Goal: Use online tool/utility: Use online tool/utility

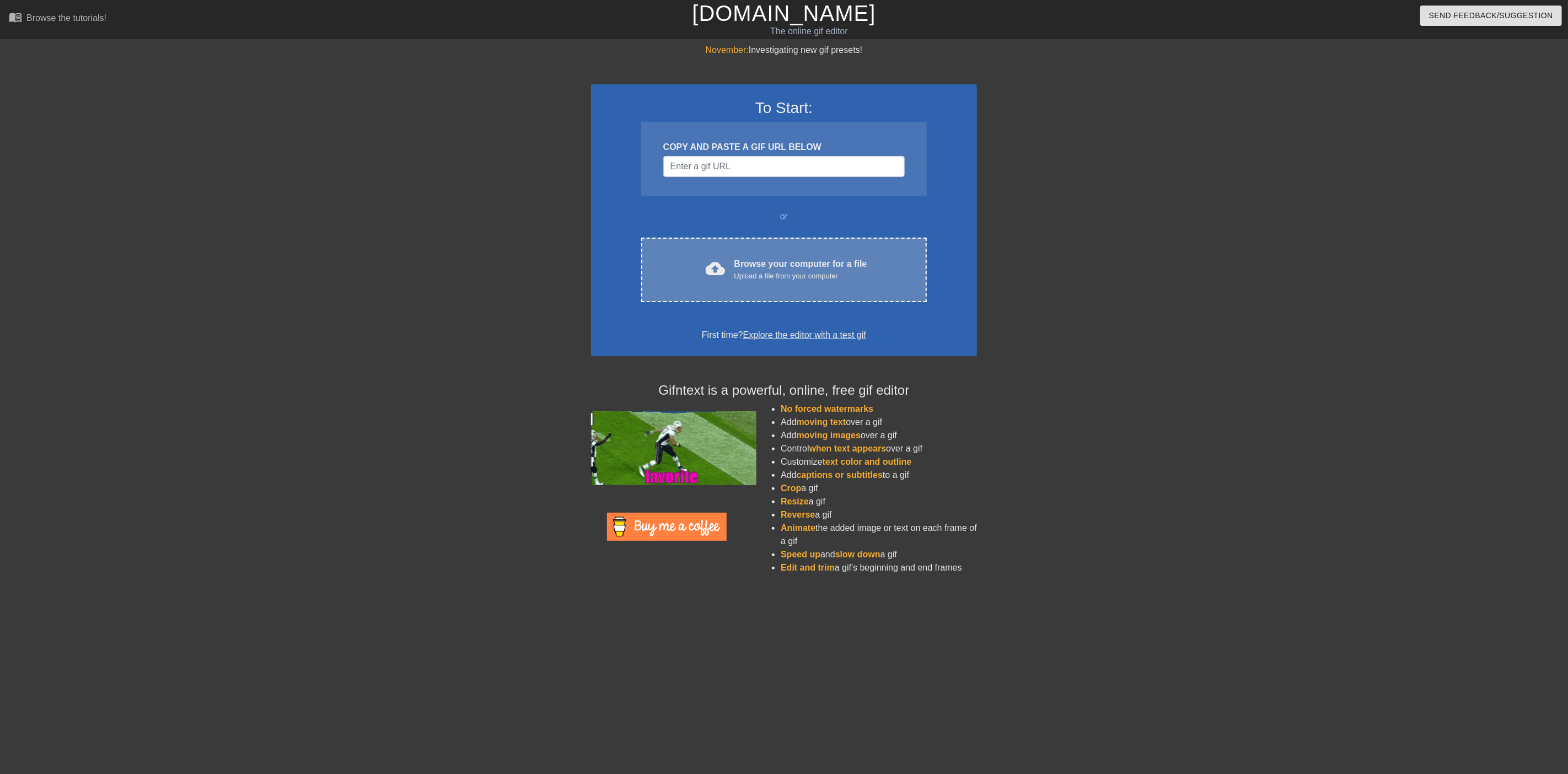
click at [808, 263] on div "Browse your computer for a file Upload a file from your computer" at bounding box center [801, 270] width 133 height 24
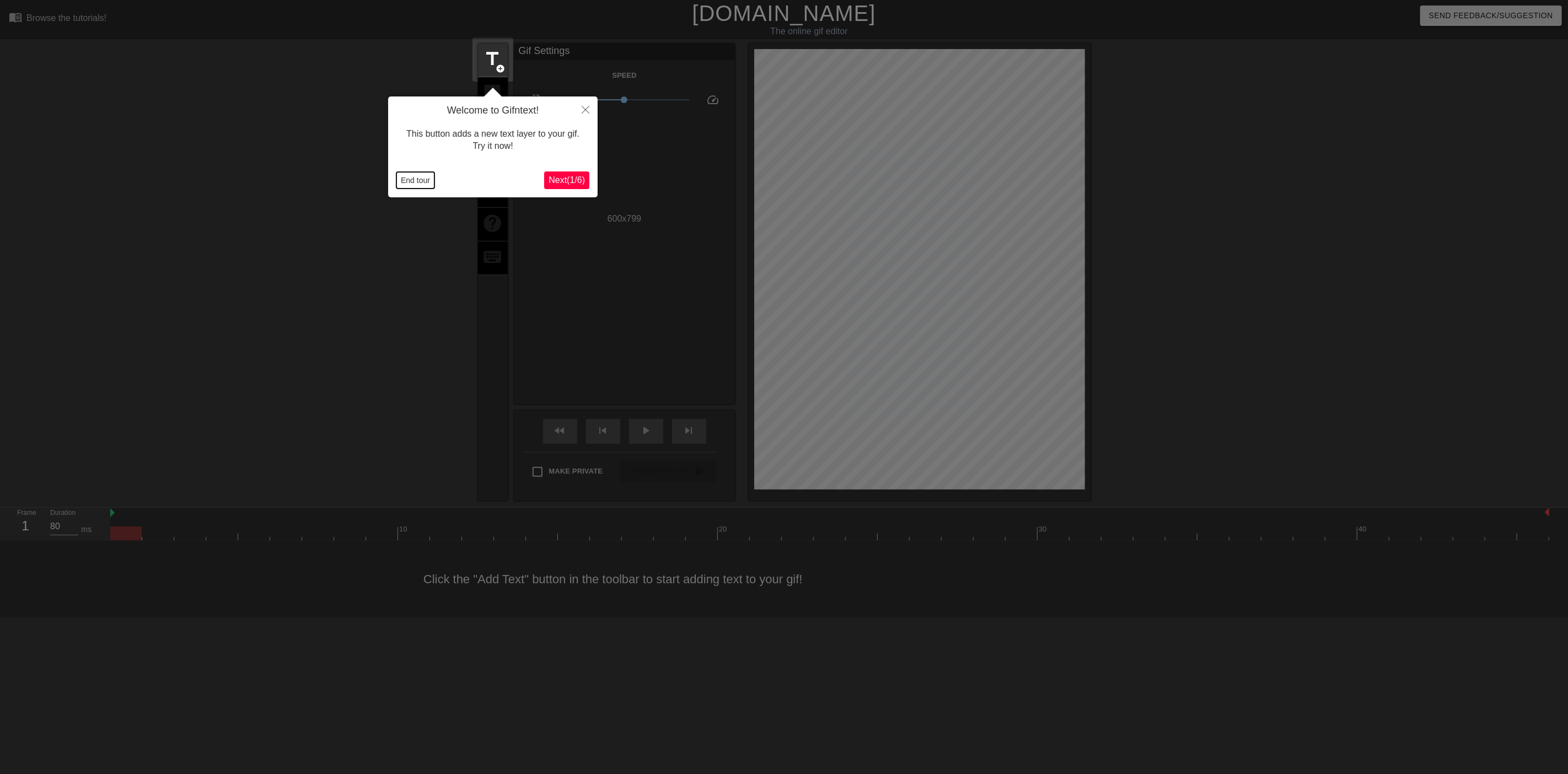
click at [415, 176] on button "End tour" at bounding box center [415, 180] width 38 height 17
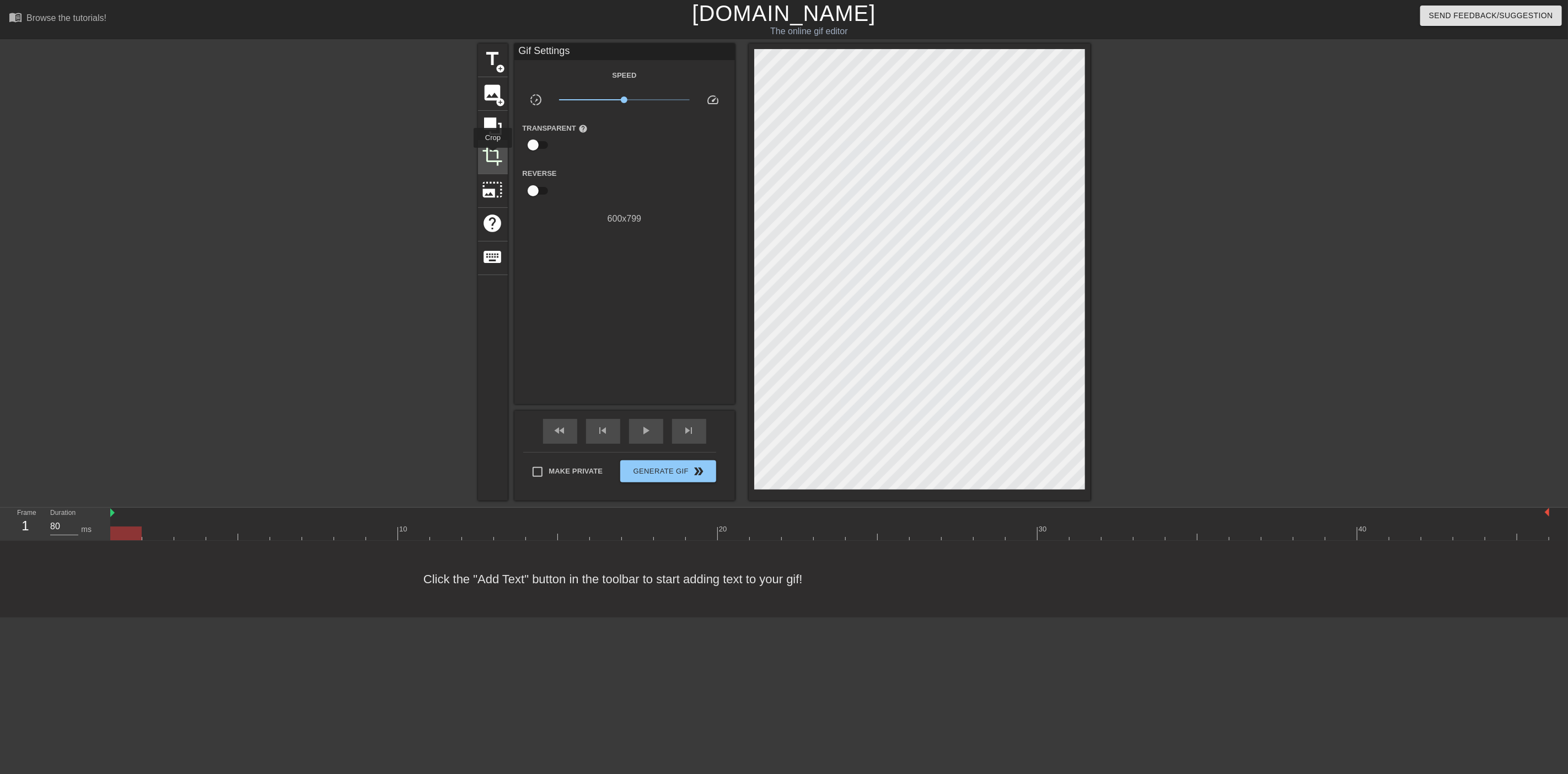
click at [493, 156] on span "crop" at bounding box center [493, 156] width 21 height 21
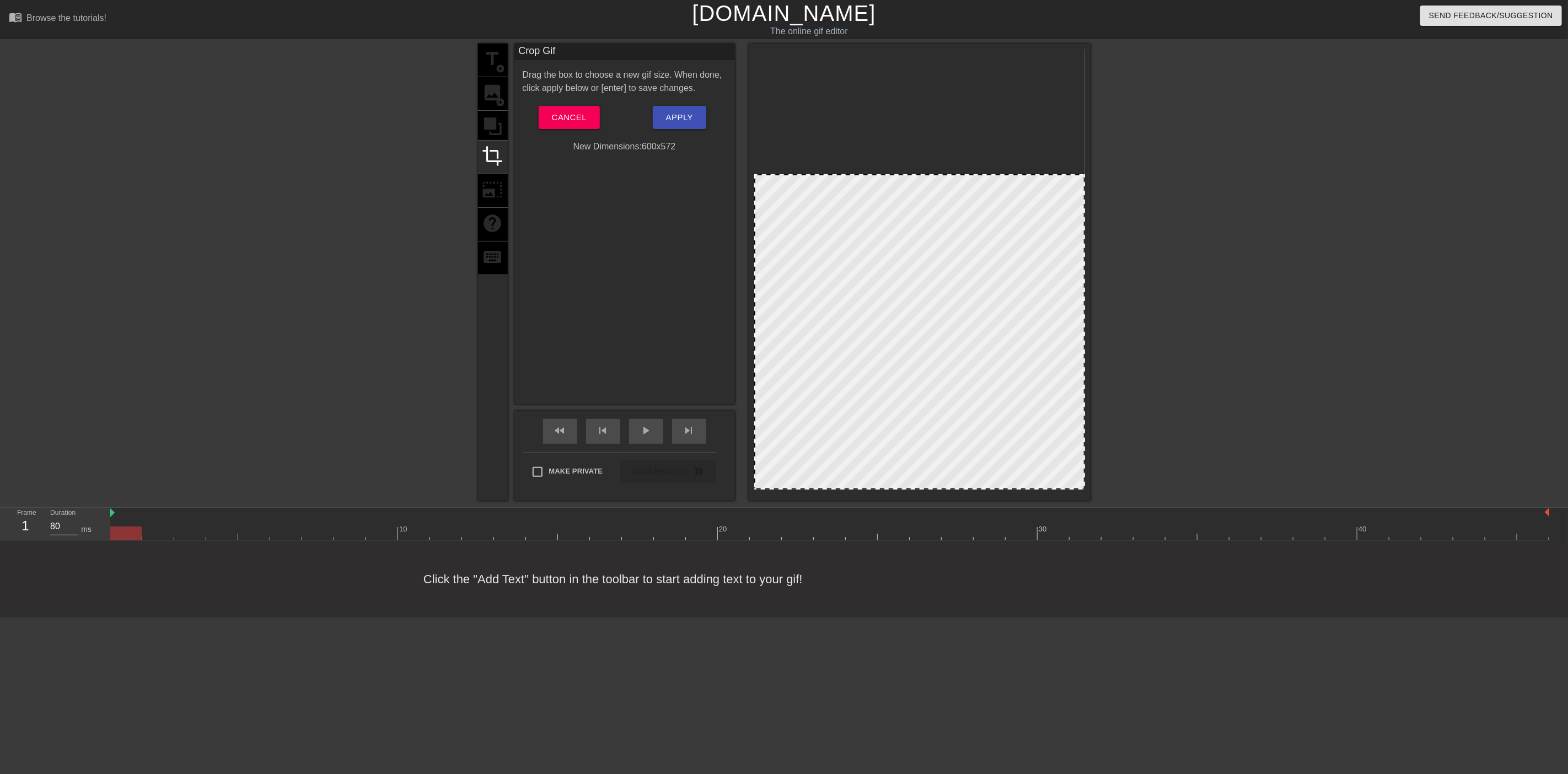
drag, startPoint x: 753, startPoint y: 49, endPoint x: 716, endPoint y: 175, distance: 131.3
click at [716, 175] on div "title add_circle image add_circle crop photo_size_select_large help keyboard Cr…" at bounding box center [785, 272] width 613 height 457
click at [1084, 487] on div at bounding box center [1084, 332] width 6 height 313
click at [1087, 487] on div at bounding box center [919, 272] width 342 height 457
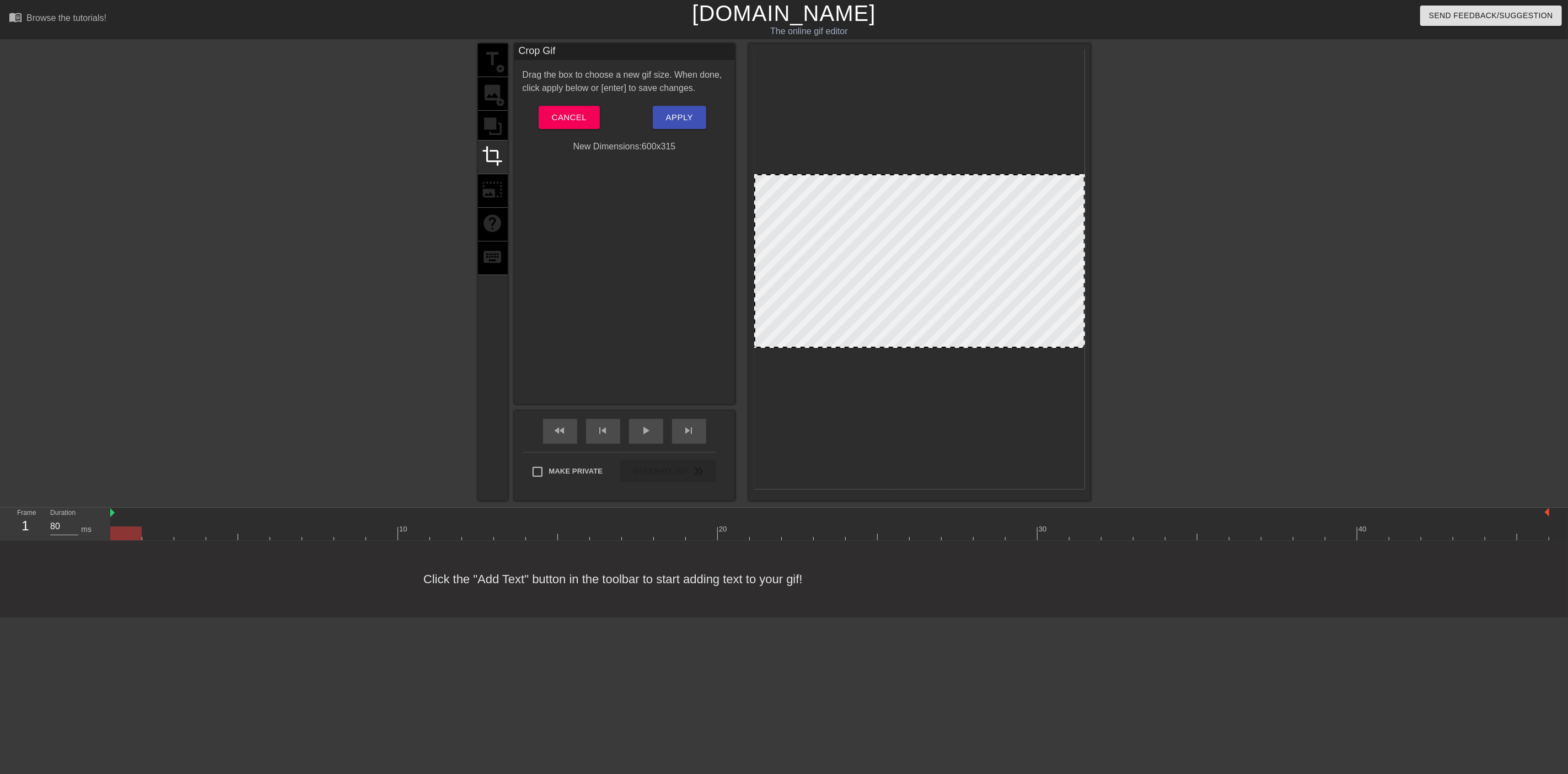
drag, startPoint x: 1083, startPoint y: 489, endPoint x: 1149, endPoint y: 347, distance: 156.6
click at [1149, 347] on div "title add_circle image add_circle crop photo_size_select_large help keyboard Cr…" at bounding box center [784, 272] width 1568 height 457
click at [675, 112] on span "Apply" at bounding box center [680, 117] width 27 height 14
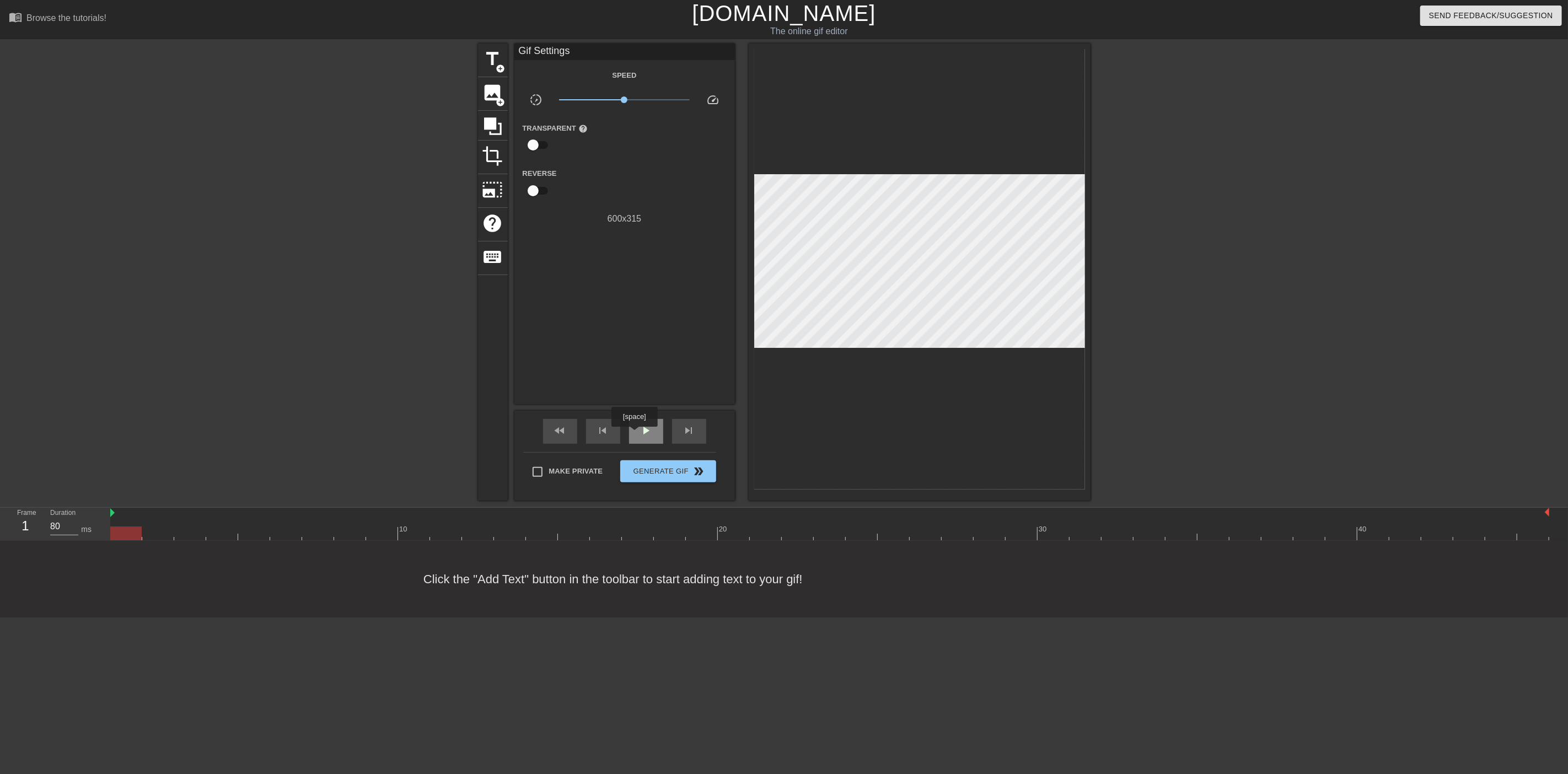
click at [634, 434] on div "play_arrow" at bounding box center [646, 431] width 34 height 25
click at [634, 434] on div "pause" at bounding box center [646, 431] width 34 height 25
type input "90"
click at [659, 467] on span "Generate Gif double_arrow" at bounding box center [668, 471] width 87 height 13
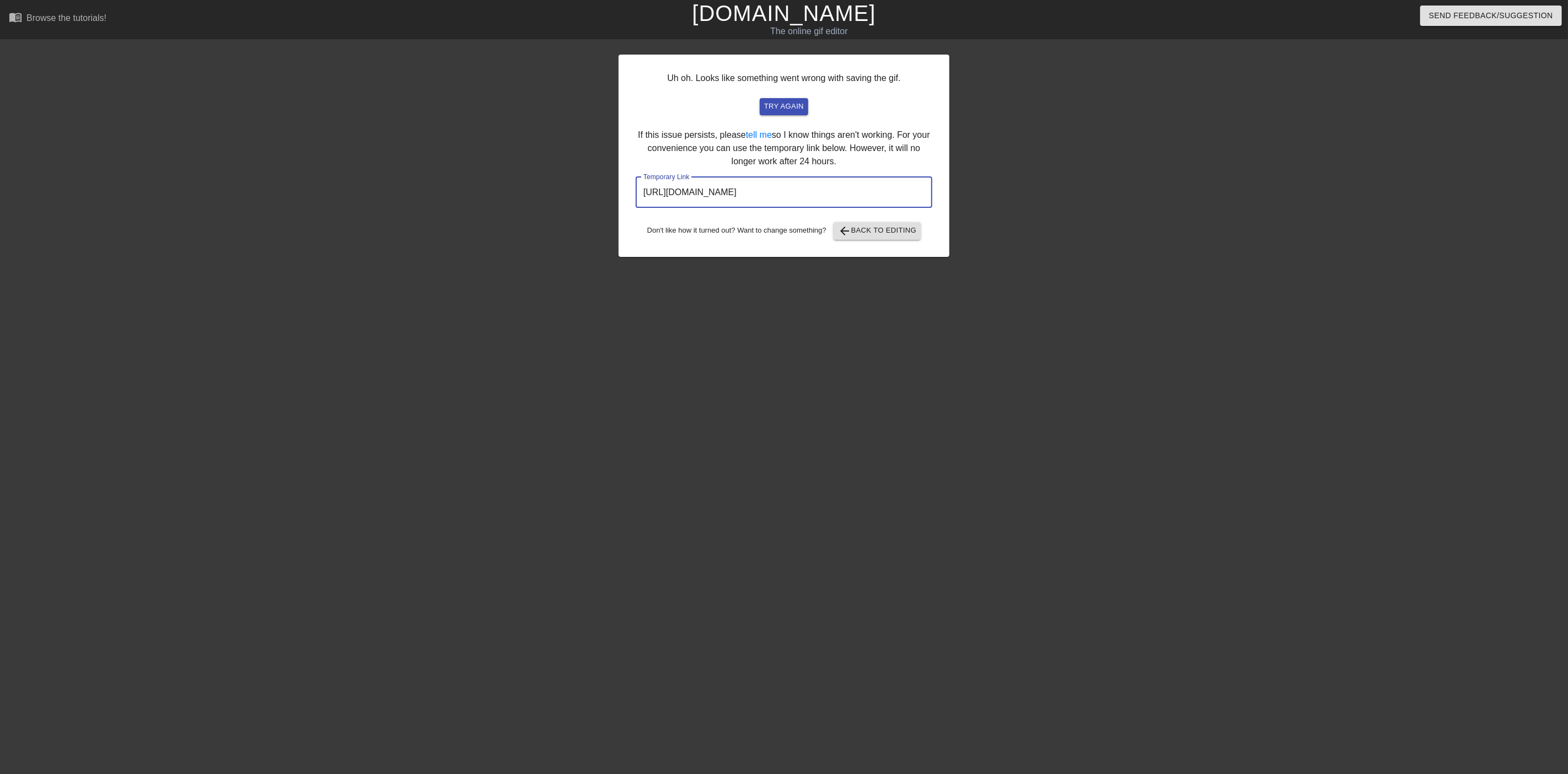
click at [817, 194] on input "[URL][DOMAIN_NAME]" at bounding box center [784, 192] width 297 height 31
click at [794, 105] on span "try again" at bounding box center [784, 107] width 40 height 13
click at [761, 199] on input "[URL][DOMAIN_NAME]" at bounding box center [784, 192] width 297 height 31
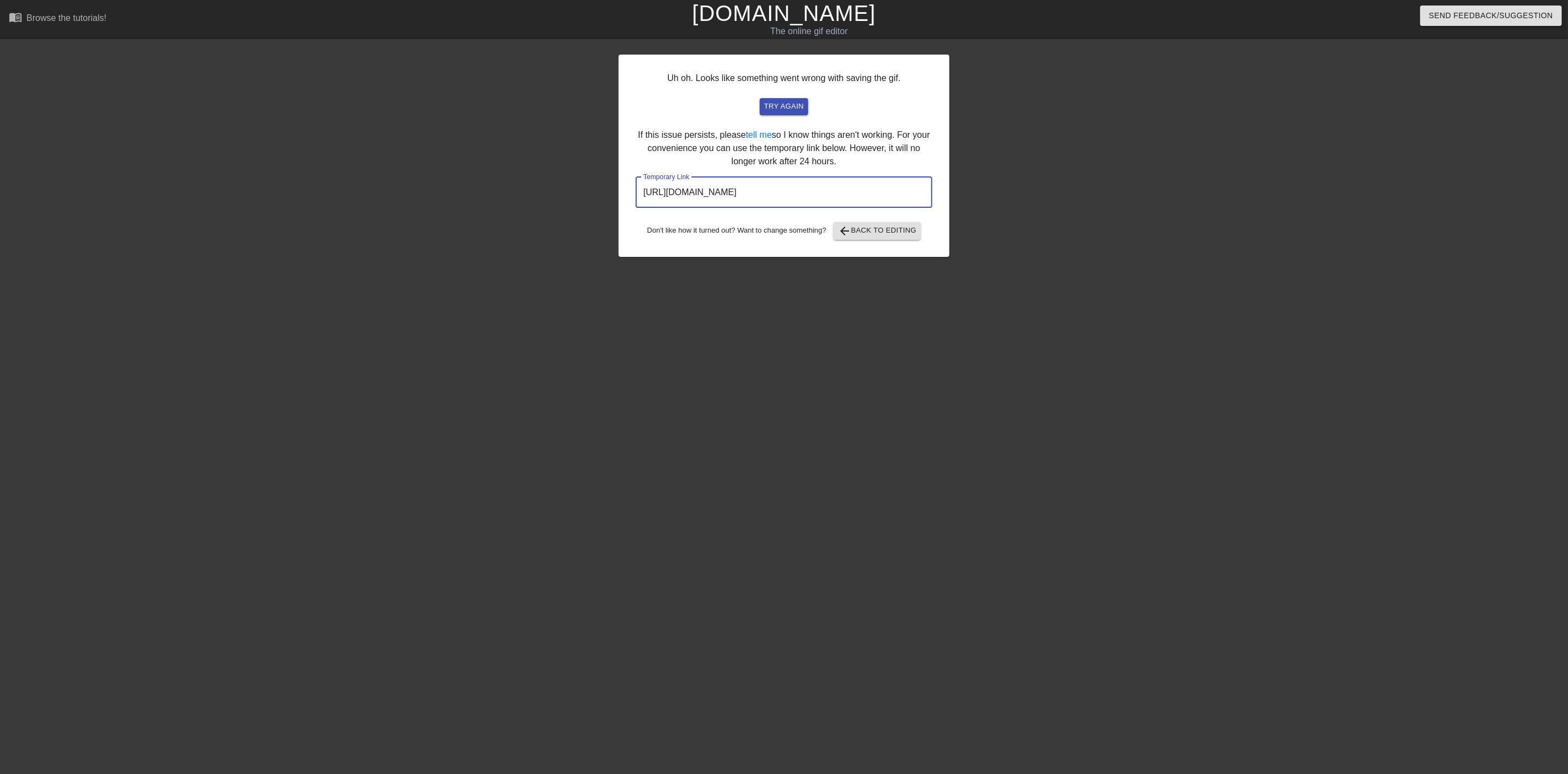
click at [760, 199] on input "[URL][DOMAIN_NAME]" at bounding box center [784, 192] width 297 height 31
